Goal: Task Accomplishment & Management: Manage account settings

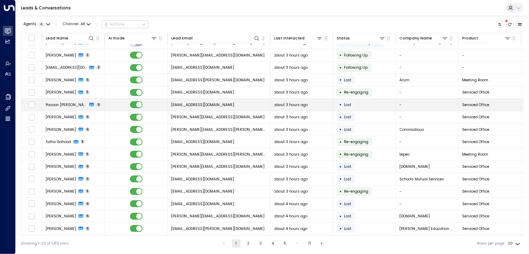
scroll to position [56, 0]
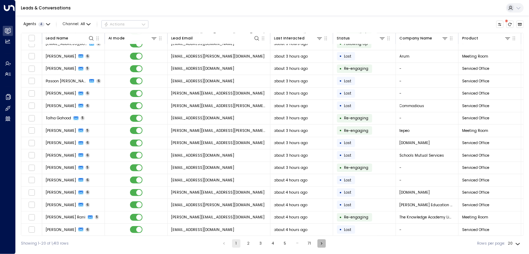
click at [319, 244] on icon "Go to next page" at bounding box center [321, 243] width 5 height 5
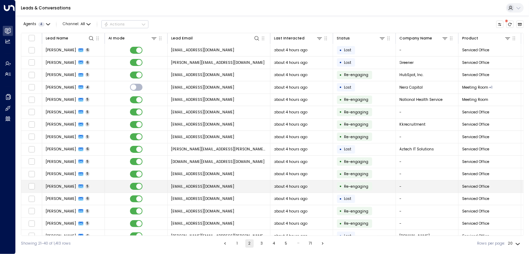
scroll to position [56, 0]
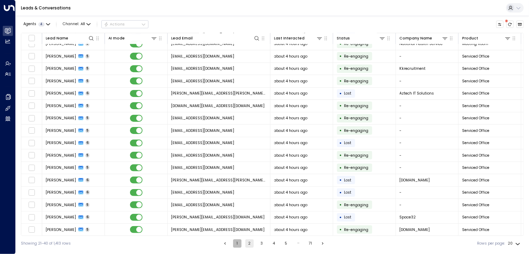
click at [239, 244] on button "1" at bounding box center [237, 243] width 8 height 8
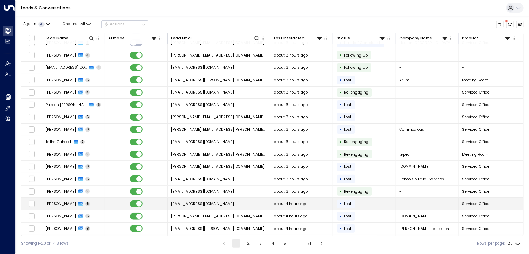
scroll to position [56, 0]
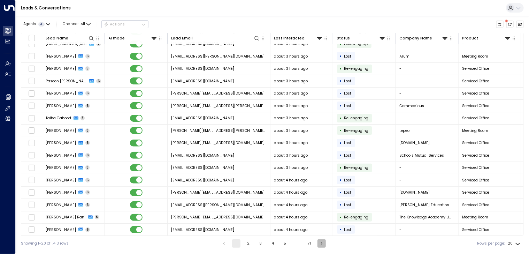
click at [322, 243] on icon "Go to next page" at bounding box center [321, 243] width 5 height 5
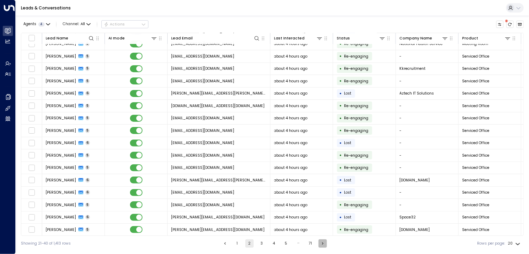
click at [322, 243] on icon "Go to next page" at bounding box center [322, 243] width 5 height 5
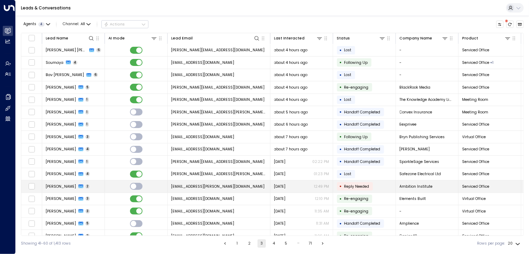
click at [83, 184] on icon at bounding box center [80, 186] width 5 height 5
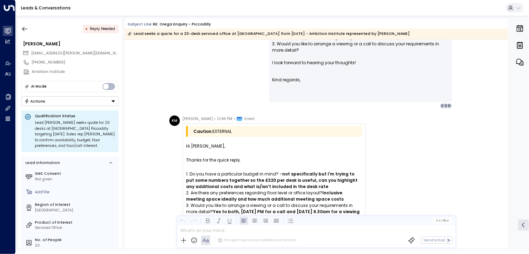
scroll to position [801, 0]
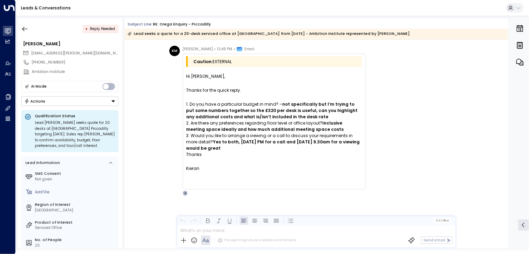
click at [287, 141] on b "Yes to both, [DATE] PM for a call and [DATE] 9.30am for a viewing would be great" at bounding box center [273, 145] width 175 height 12
